Goal: Task Accomplishment & Management: Manage account settings

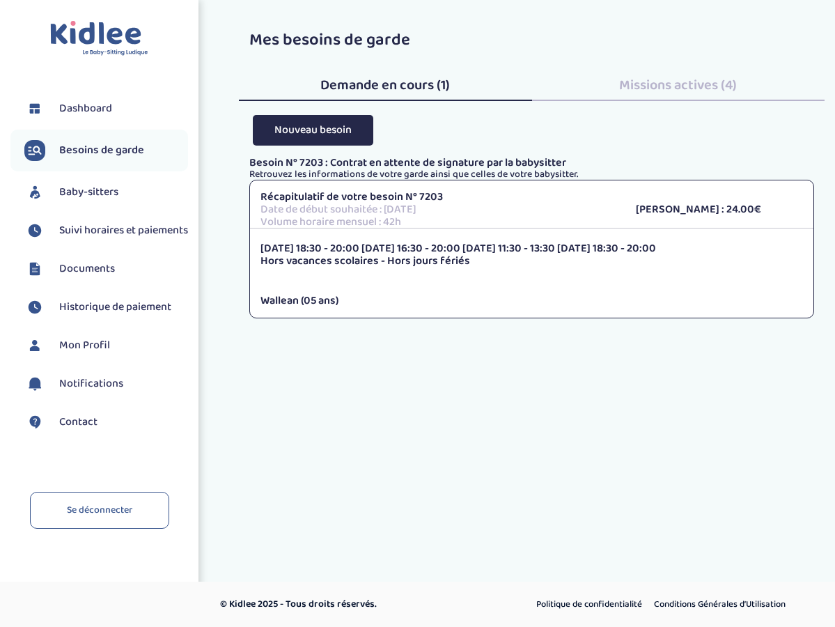
click at [659, 83] on span "Missions actives (4)" at bounding box center [678, 85] width 118 height 22
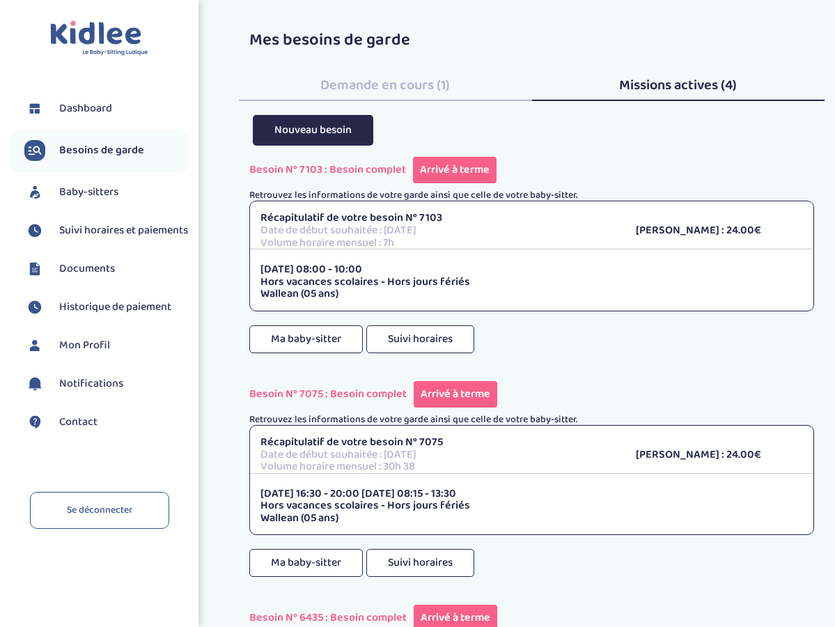
click at [96, 149] on span "Besoins de garde" at bounding box center [101, 150] width 85 height 17
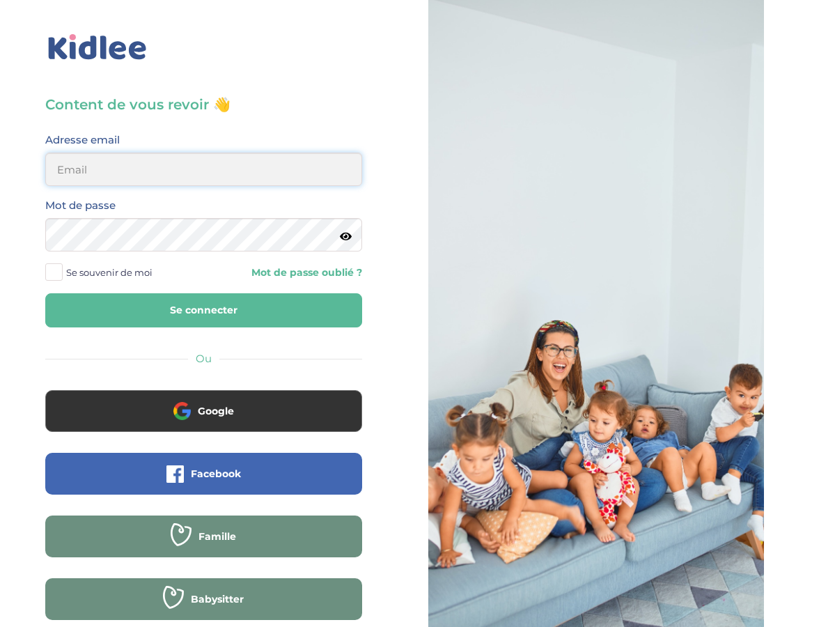
type input "[EMAIL_ADDRESS][DOMAIN_NAME]"
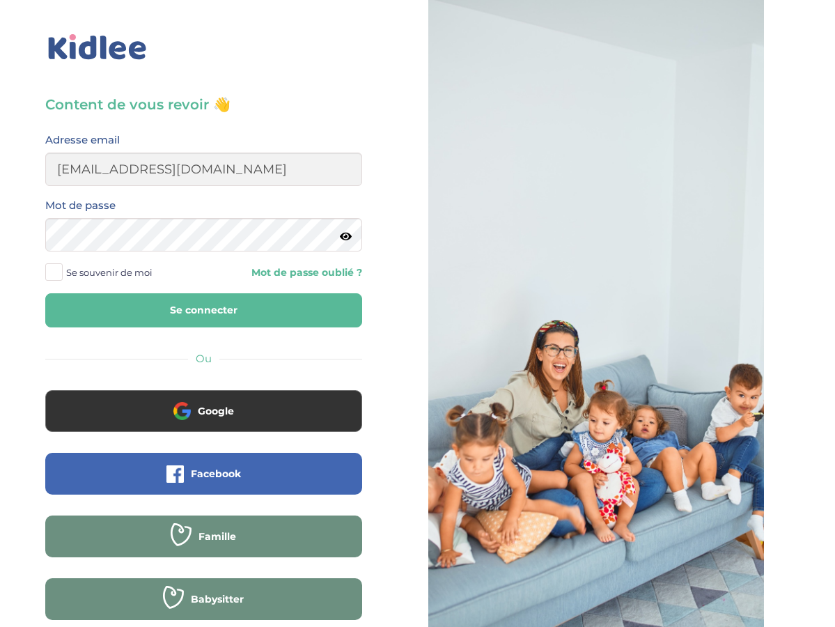
click at [140, 309] on button "Se connecter" at bounding box center [203, 310] width 317 height 34
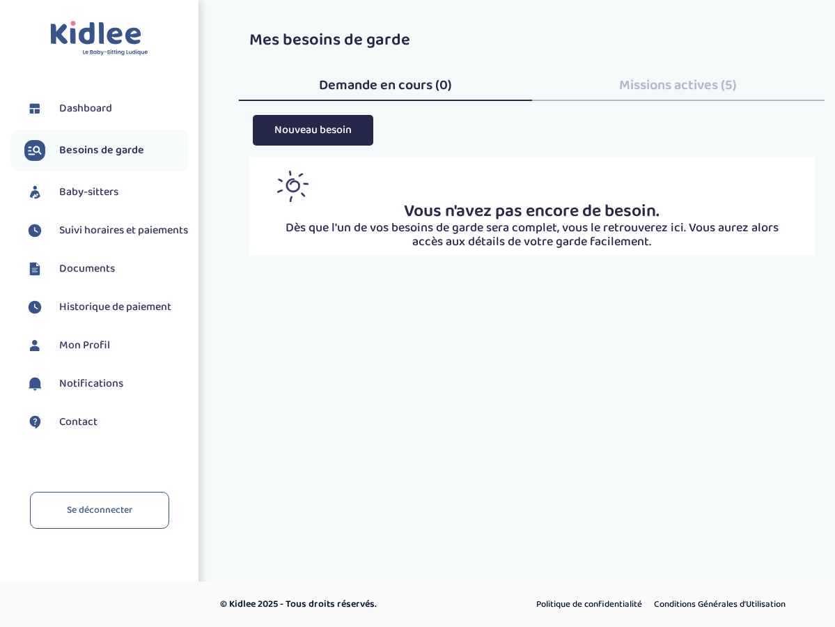
click at [665, 86] on span "Missions actives (5)" at bounding box center [678, 85] width 118 height 22
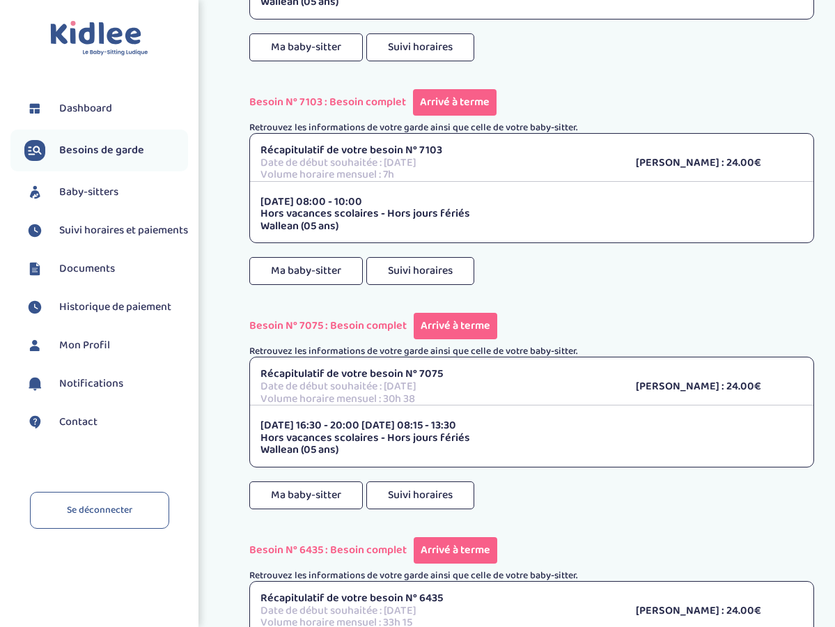
scroll to position [279, 0]
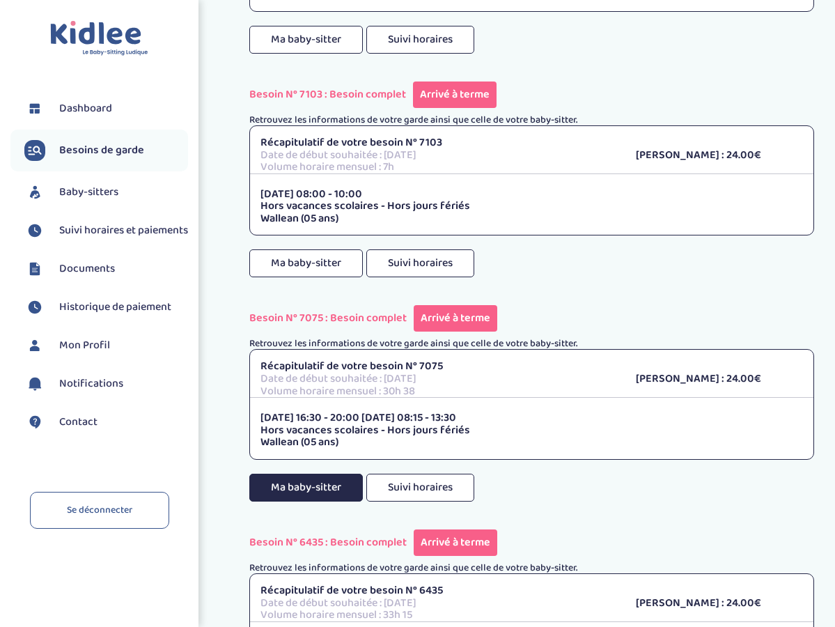
click at [324, 483] on button "Ma baby-sitter" at bounding box center [306, 488] width 114 height 28
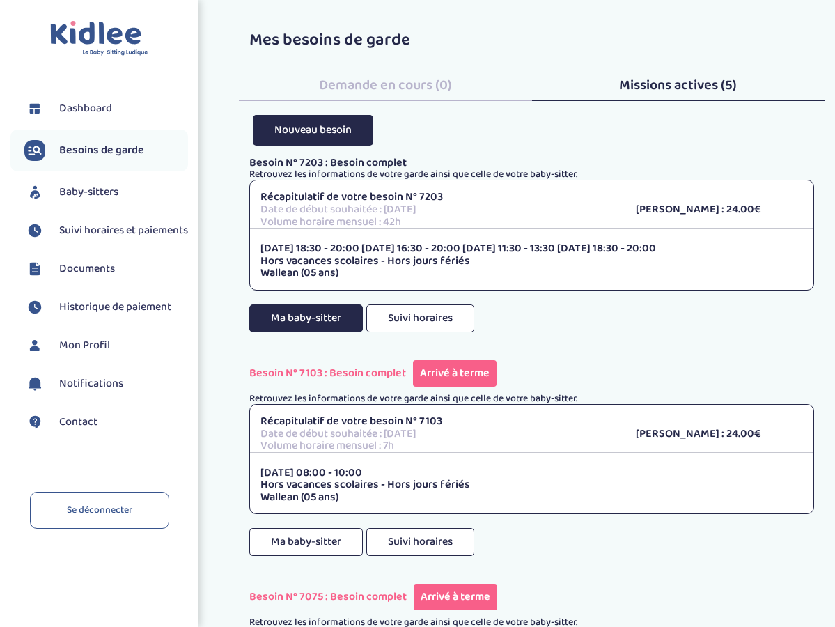
scroll to position [0, 0]
click at [305, 315] on button "Ma baby-sitter" at bounding box center [306, 318] width 114 height 28
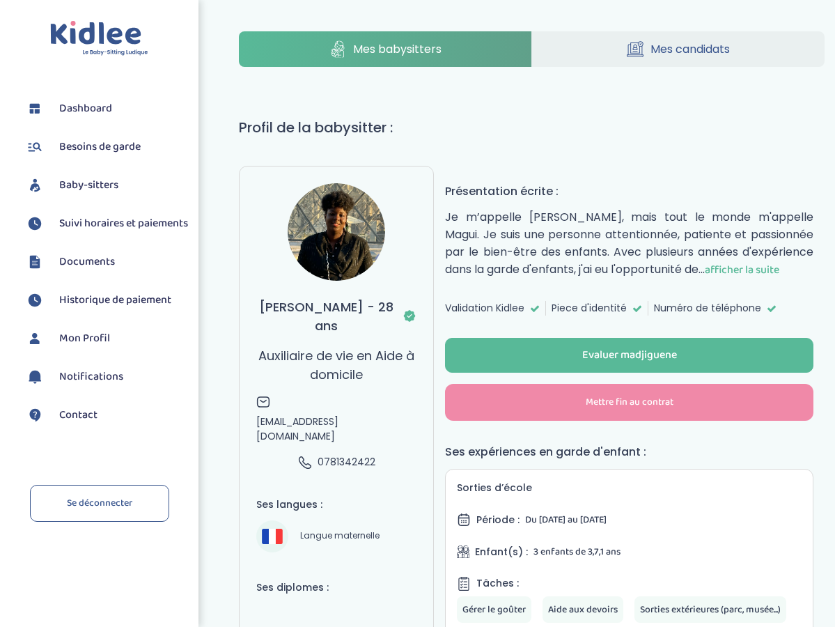
click at [95, 146] on span "Besoins de garde" at bounding box center [99, 147] width 81 height 17
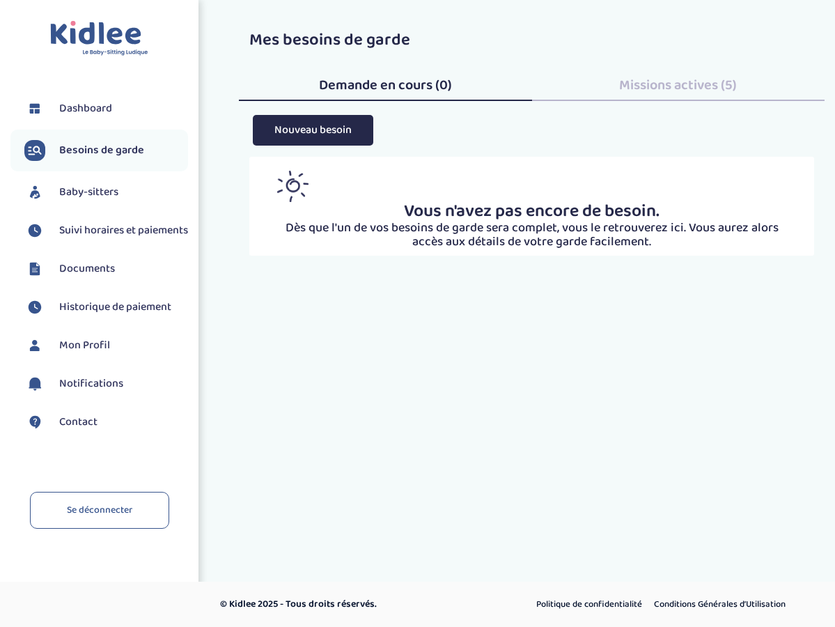
click at [76, 198] on span "Baby-sitters" at bounding box center [88, 192] width 59 height 17
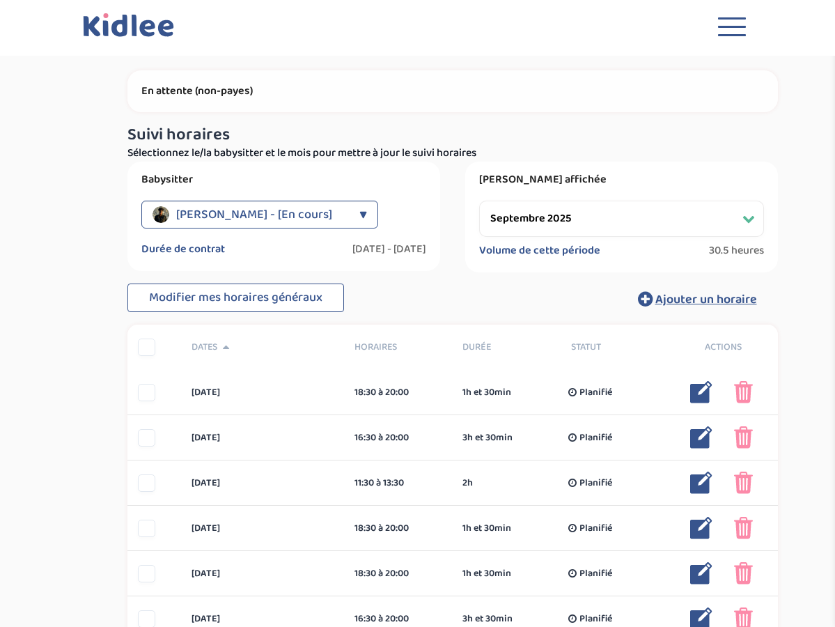
select select "septembre 2025"
